Goal: Task Accomplishment & Management: Use online tool/utility

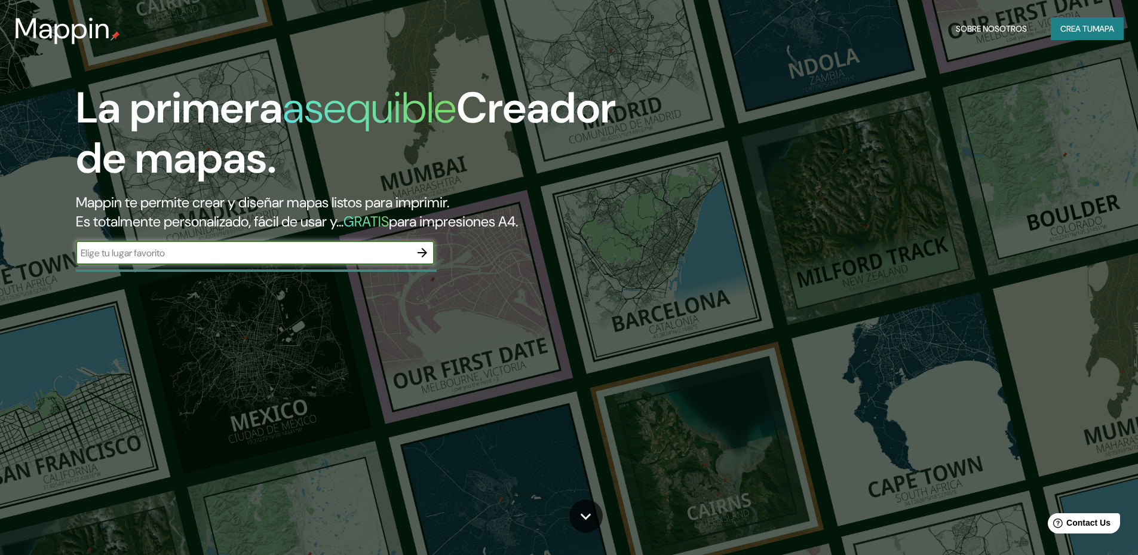
click at [358, 259] on input "text" at bounding box center [243, 253] width 334 height 14
